Goal: Task Accomplishment & Management: Use online tool/utility

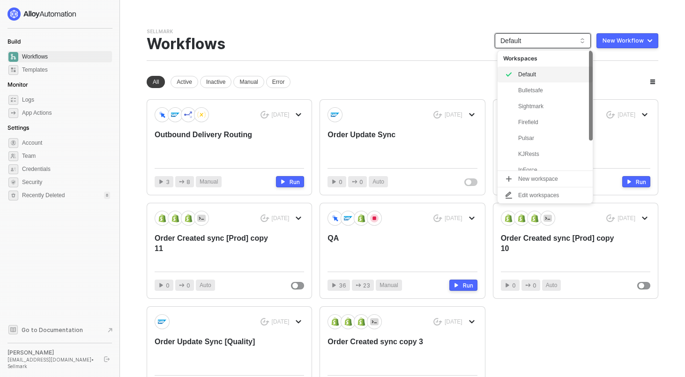
click at [559, 43] on span "Default" at bounding box center [543, 41] width 85 height 14
click at [529, 152] on div "KJRests" at bounding box center [552, 154] width 69 height 11
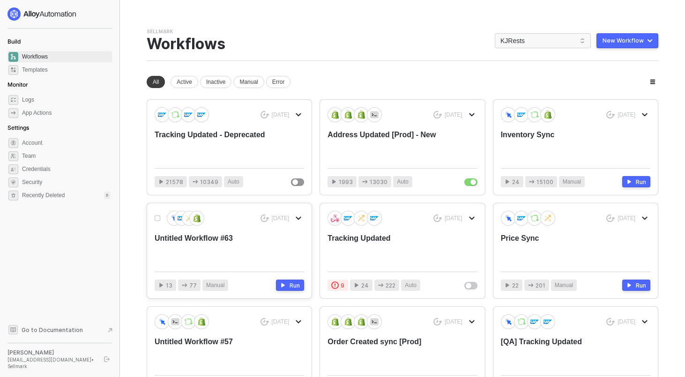
click at [195, 237] on div "Untitled Workflow #63" at bounding box center [215, 248] width 120 height 31
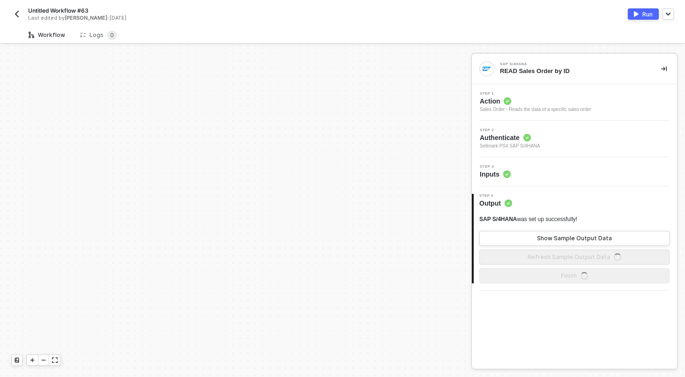
scroll to position [387, 0]
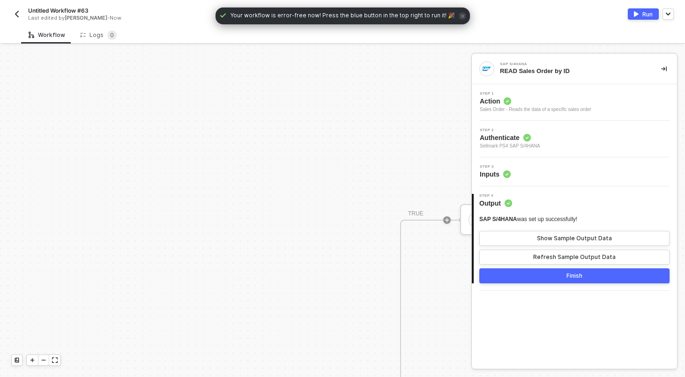
click at [14, 7] on div "Untitled Workflow #63 Last edited by Scott Cogswell - Now" at bounding box center [176, 14] width 331 height 15
click at [15, 14] on img "button" at bounding box center [17, 14] width 8 height 8
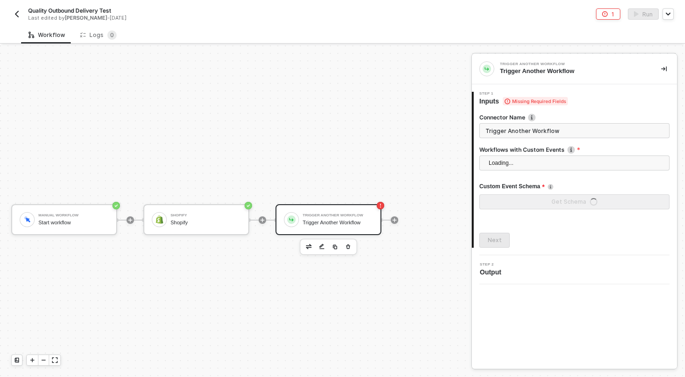
scroll to position [17, 0]
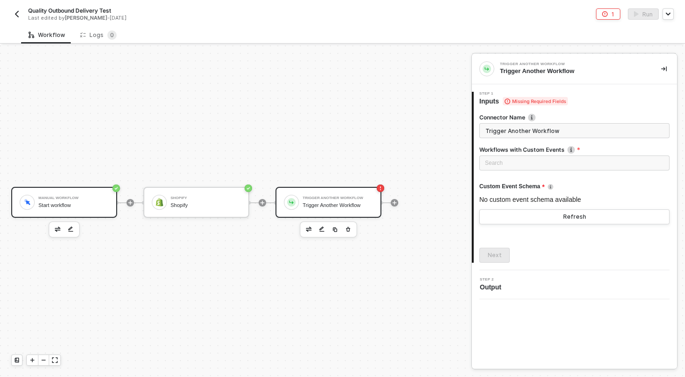
click at [68, 190] on div "Manual Workflow Start workflow" at bounding box center [64, 202] width 106 height 31
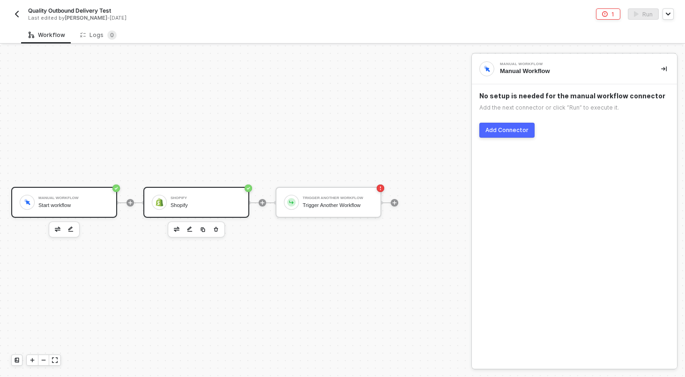
click at [205, 198] on div "Shopify" at bounding box center [206, 198] width 70 height 4
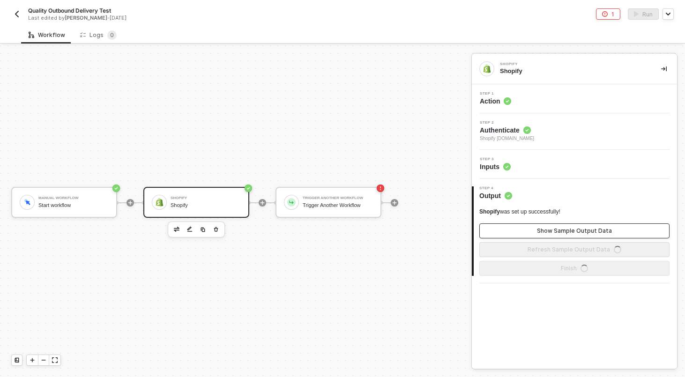
click at [524, 231] on button "Show Sample Output Data" at bounding box center [575, 231] width 190 height 15
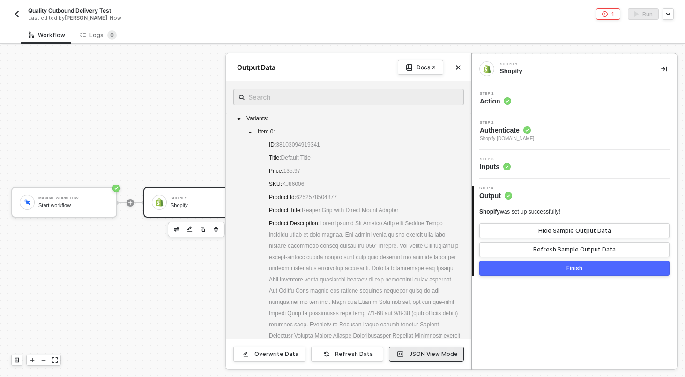
click at [398, 353] on span "button" at bounding box center [400, 354] width 10 height 9
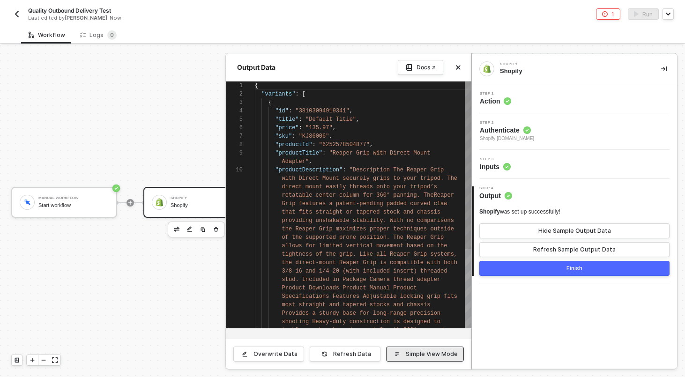
scroll to position [76, 0]
click at [17, 14] on img "button" at bounding box center [17, 14] width 8 height 8
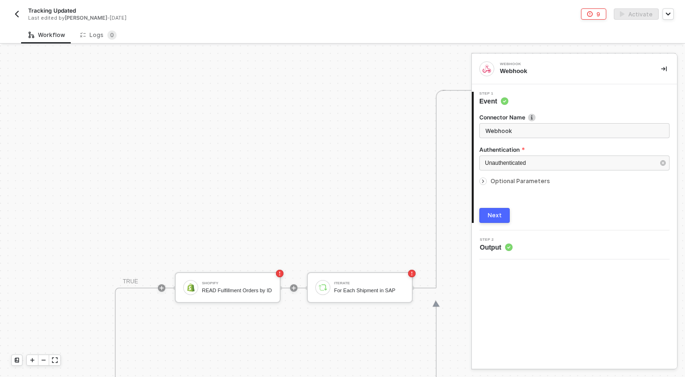
scroll to position [163, 603]
click at [238, 288] on div "READ Fulfillment Orders by ID" at bounding box center [237, 291] width 70 height 6
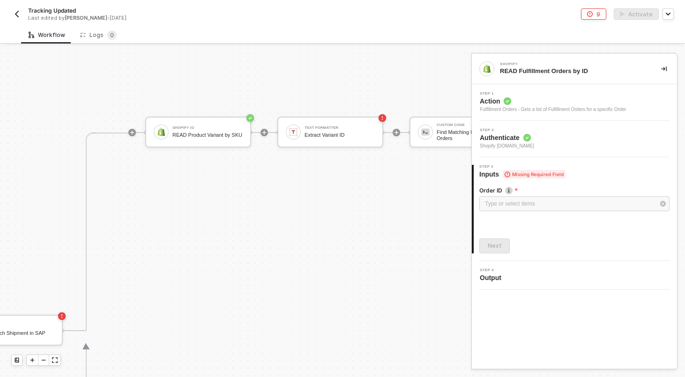
scroll to position [110, 953]
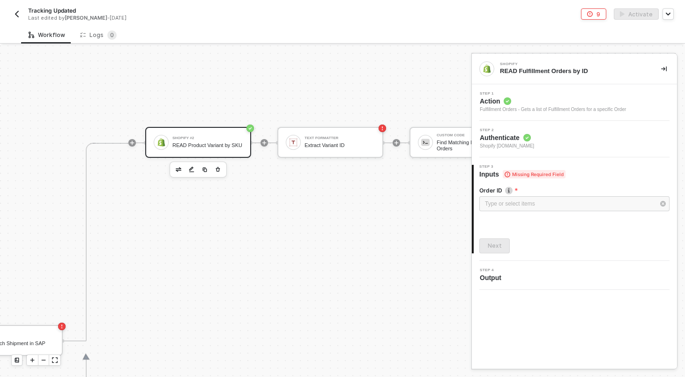
click at [201, 139] on div "Shopify #2 READ Product Variant by SKU" at bounding box center [208, 143] width 70 height 18
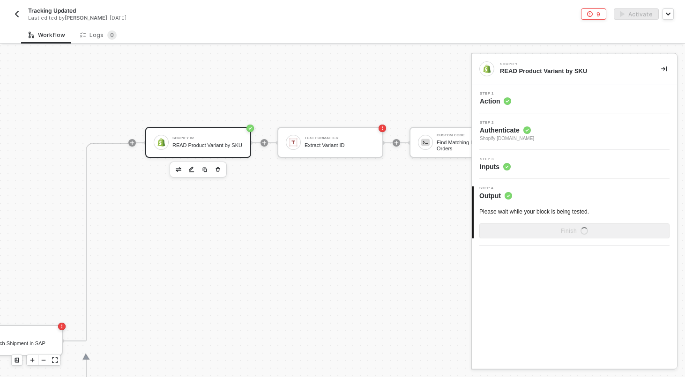
click at [534, 168] on div "Step 3 Inputs" at bounding box center [575, 165] width 203 height 14
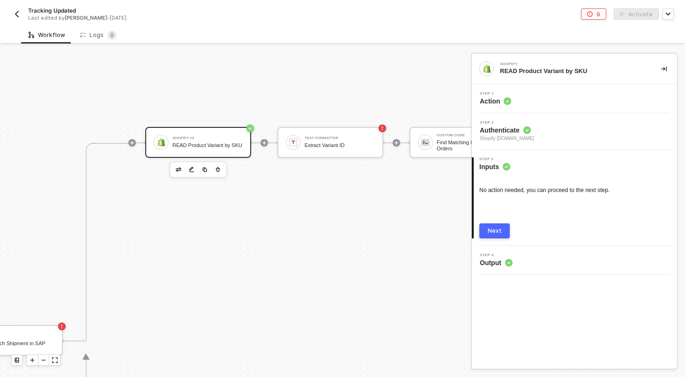
click at [559, 98] on div "Step 1 Action" at bounding box center [575, 99] width 203 height 14
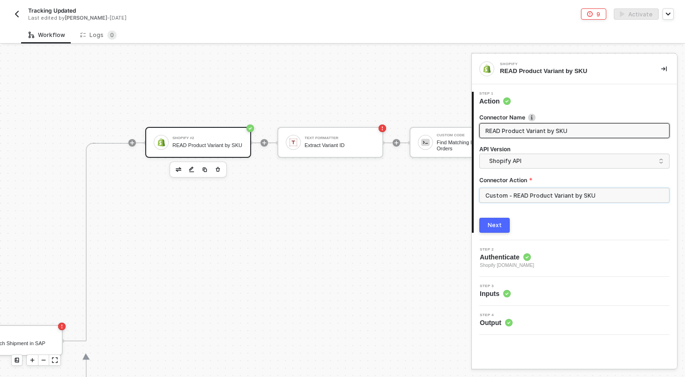
click at [530, 196] on input "Custom - READ Product Variant by SKU" at bounding box center [575, 195] width 190 height 15
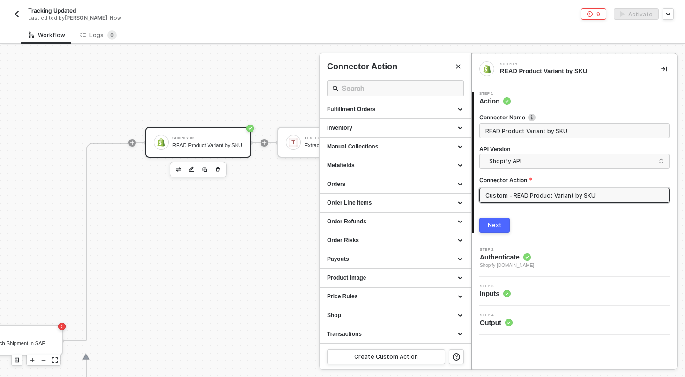
scroll to position [0, 0]
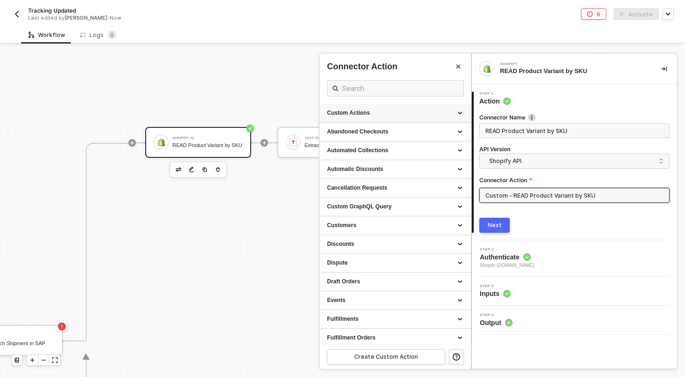
click at [369, 108] on div "Custom Actions" at bounding box center [395, 113] width 151 height 19
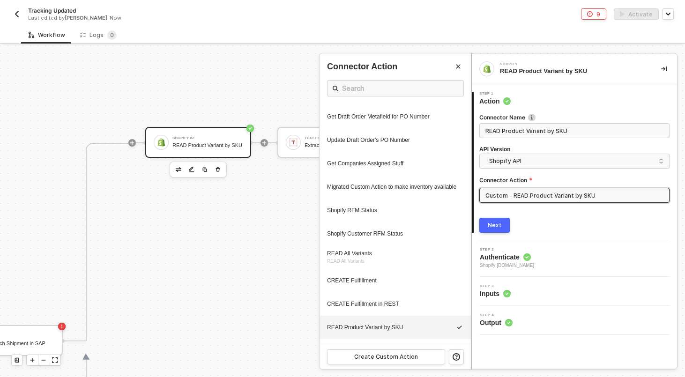
scroll to position [459, 0]
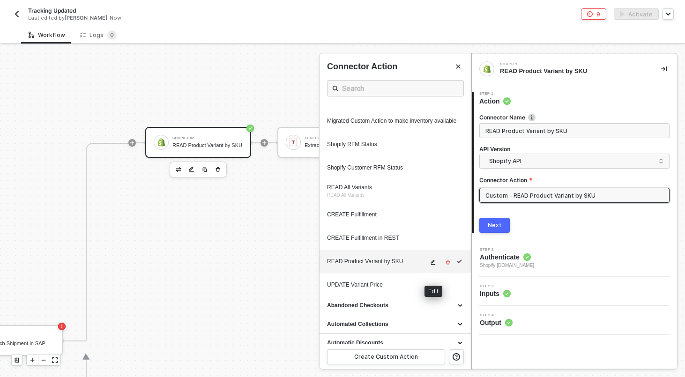
click at [433, 265] on icon "icon-edit" at bounding box center [433, 263] width 6 height 6
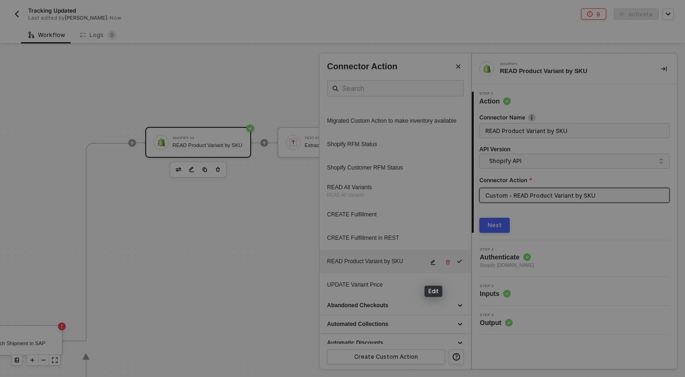
type textarea "HTTP/1.1 200 OK { "data": { "productVariants": { "edges": [] } } }"
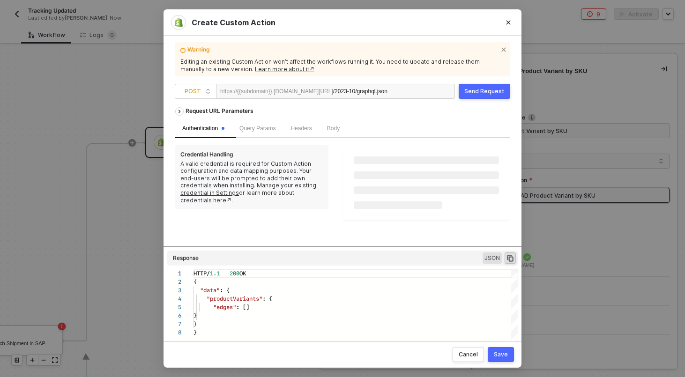
scroll to position [58, 0]
click at [336, 129] on span "Body" at bounding box center [333, 128] width 13 height 7
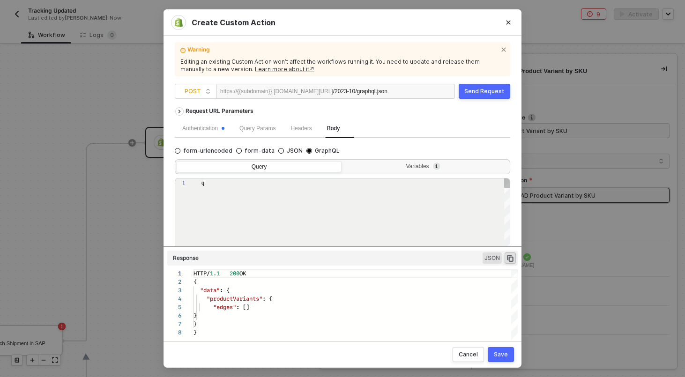
type textarea "query getVariantBySku($query: String!) { productVariants(first: 10, query: $que…"
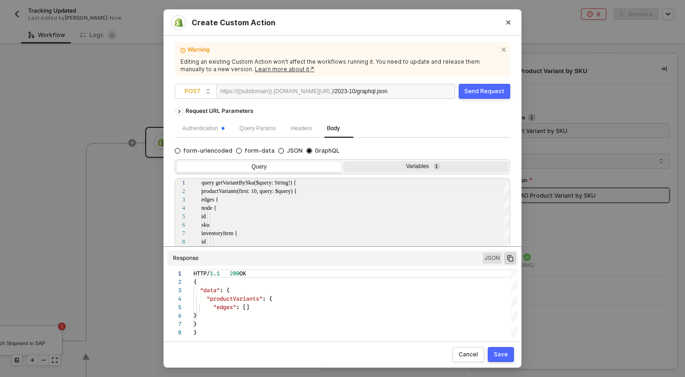
click at [391, 171] on div "Variables 1" at bounding box center [426, 167] width 165 height 13
click at [344, 161] on input "Variables 1" at bounding box center [344, 161] width 0 height 0
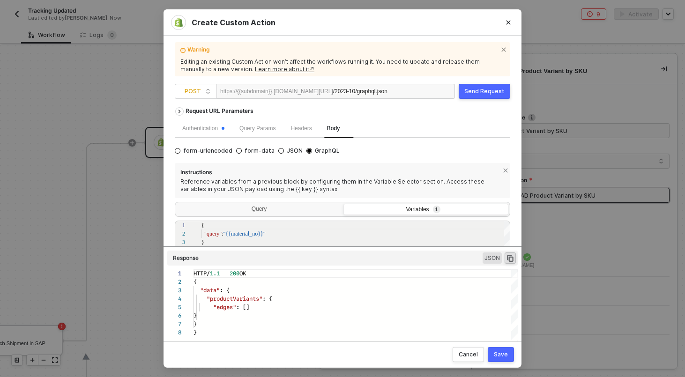
scroll to position [96, 0]
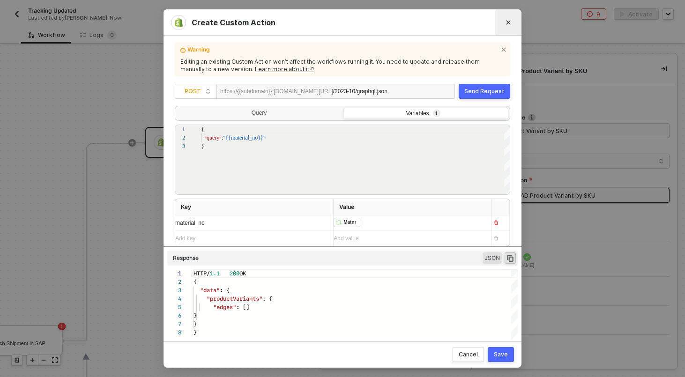
click at [508, 21] on icon "Close" at bounding box center [509, 23] width 6 height 6
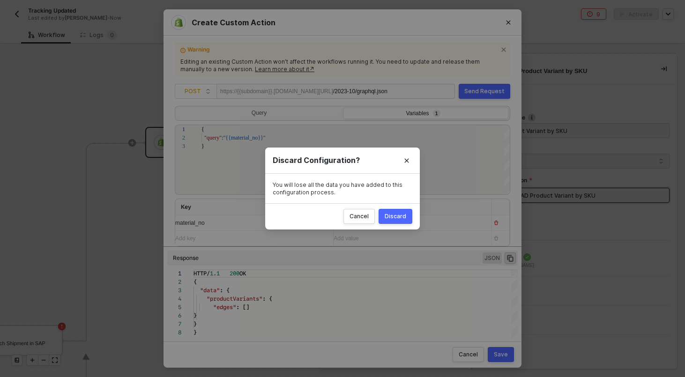
click at [392, 214] on div "Discard" at bounding box center [396, 217] width 22 height 8
radio input "true"
radio input "false"
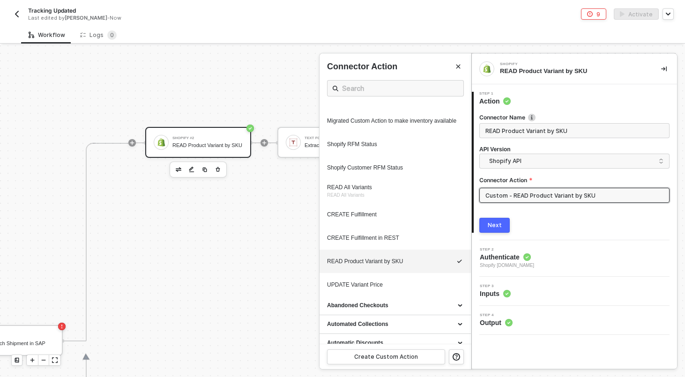
click at [497, 270] on div "2 Step 2 Authenticate Shopify [DOMAIN_NAME]" at bounding box center [574, 258] width 205 height 37
click at [495, 261] on span "Authenticate" at bounding box center [507, 257] width 54 height 9
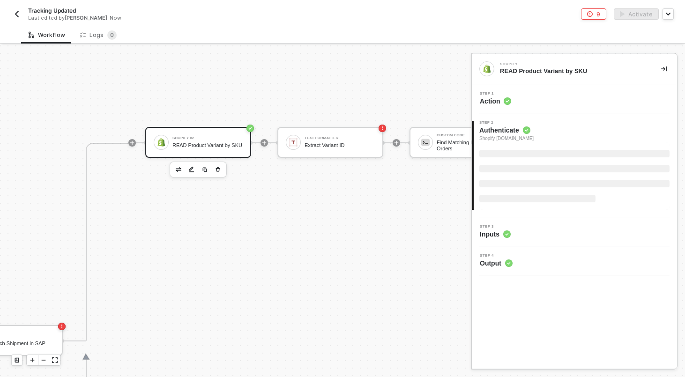
click at [491, 231] on div "3 Step 3 Inputs" at bounding box center [574, 232] width 205 height 29
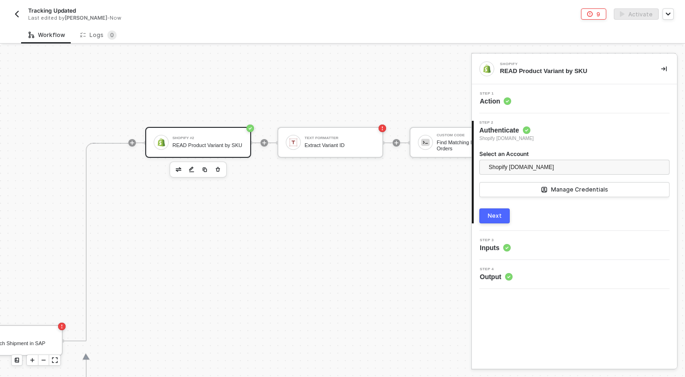
click at [489, 242] on span "Step 3" at bounding box center [495, 241] width 31 height 4
